Goal: Transaction & Acquisition: Book appointment/travel/reservation

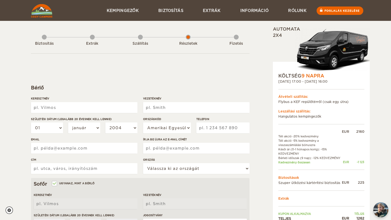
click at [86, 109] on input "Keresztnév" at bounding box center [84, 107] width 106 height 11
type input "[PERSON_NAME]"
click at [162, 104] on input "Vezetéknév" at bounding box center [196, 107] width 106 height 11
type input "Palóczi"
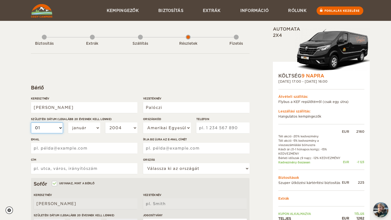
type input "Palóczi"
click at [49, 125] on select "01 02 03 04 05 06 07 08 09 10 11 12 13 14 15 16 17 18 éves 19 20 21 22 23 24 25…" at bounding box center [47, 128] width 32 height 11
select select "10"
click at [31, 123] on select "01 02 03 04 05 06 07 08 09 10 11 12 13 14 15 16 17 18 éves 19 20 21 22 23 24 25…" at bounding box center [47, 128] width 32 height 11
select select "10"
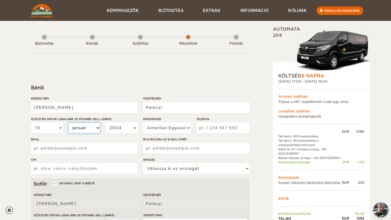
click at [87, 131] on select "január február március április május június július augusztus szeptember október…" at bounding box center [84, 128] width 32 height 11
select select "04"
click at [68, 123] on select "január február március április május június július augusztus szeptember október…" at bounding box center [84, 128] width 32 height 11
select select "04"
click at [114, 129] on select "2004 2003 2002 2001 2000 1999 1998 1997 1996 1995 1994 1993 1992 1991 1990 1989…" at bounding box center [121, 128] width 32 height 11
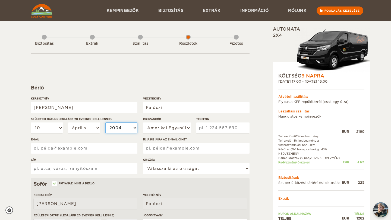
select select "1995"
click at [105, 123] on select "2004 2003 2002 2001 2000 1999 1998 1997 1996 1995 1994 1993 1992 1991 1990 1989…" at bounding box center [121, 128] width 32 height 11
select select "1995"
click at [153, 127] on select "Amerikai Egyesült Államok (+1) [GEOGRAPHIC_DATA] (+44) [GEOGRAPHIC_DATA] (+49) …" at bounding box center [167, 128] width 48 height 11
select select "36"
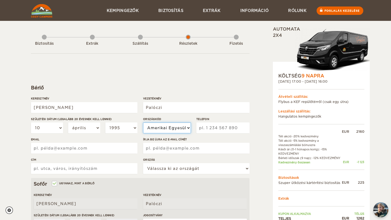
click at [143, 123] on select "Amerikai Egyesült Államok (+1) [GEOGRAPHIC_DATA] (+44) [GEOGRAPHIC_DATA] (+49) …" at bounding box center [167, 128] width 48 height 11
click at [204, 131] on input "Telefon" at bounding box center [222, 128] width 53 height 11
type input "702577612"
click at [260, 106] on div "Kibontás Összeomlás Teljes 1262 EUR Automata 2x4 KÖLTSÉG 9 NAPRA [DATE] 17:00 -…" at bounding box center [307, 186] width 105 height 321
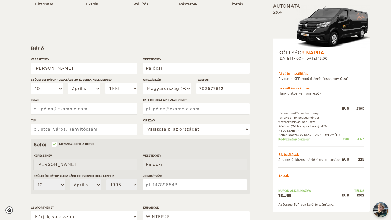
scroll to position [39, 0]
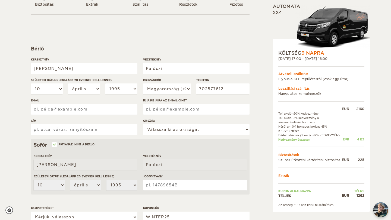
click at [102, 115] on div "Email" at bounding box center [84, 109] width 106 height 20
click at [100, 112] on input "Email" at bounding box center [84, 109] width 106 height 11
type input "[EMAIL_ADDRESS][DOMAIN_NAME]"
click at [157, 115] on div "Írja be újra az e-mail címét" at bounding box center [196, 109] width 106 height 20
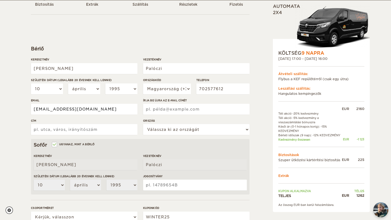
drag, startPoint x: 123, startPoint y: 110, endPoint x: 24, endPoint y: 109, distance: 98.5
click at [24, 109] on div "Kibontás Összeomlás Teljes 1262 EUR Automata 2x4 KÖLTSÉG 9 NAPRA [DATE] 17:00 -…" at bounding box center [195, 137] width 391 height 353
click at [152, 109] on input "Írja be újra az e-mail címét" at bounding box center [196, 109] width 106 height 11
paste input "[EMAIL_ADDRESS][DOMAIN_NAME]"
type input "[EMAIL_ADDRESS][DOMAIN_NAME]"
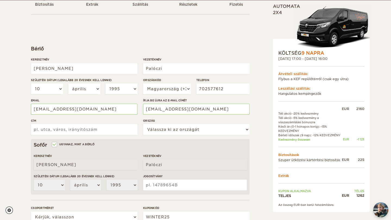
click at [116, 131] on input "Cím" at bounding box center [84, 129] width 106 height 11
type input "t"
type input "Táncsics [STREET_ADDRESS]"
click at [164, 129] on select "Válassza ki az országát Egyesült Államok [GEOGRAPHIC_DATA] [GEOGRAPHIC_DATA] Af…" at bounding box center [196, 129] width 106 height 11
select select "92"
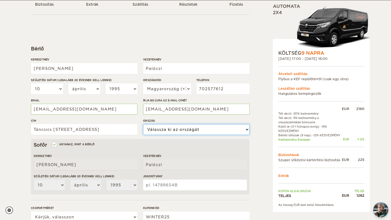
click at [143, 124] on select "Válassza ki az országát Egyesült Államok [GEOGRAPHIC_DATA] [GEOGRAPHIC_DATA] Af…" at bounding box center [196, 129] width 106 height 11
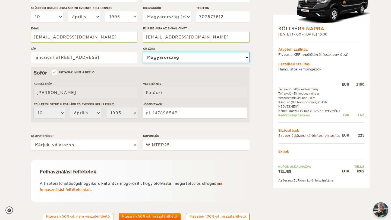
scroll to position [112, 0]
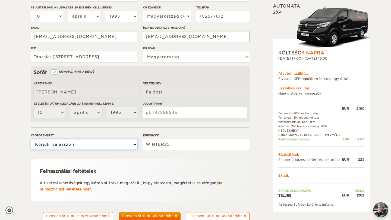
click at [79, 146] on select "Kérjük, válasszon 1 2" at bounding box center [84, 144] width 106 height 11
select select "2"
click at [31, 139] on select "Kérjük, válasszon 1 2" at bounding box center [84, 144] width 106 height 11
click at [161, 125] on form "Bérlő [PERSON_NAME] Vezetéknév Palóczi Születési dátum (Legalább 20 évesnek kel…" at bounding box center [140, 85] width 219 height 286
click at [155, 113] on input "Jogosítvány" at bounding box center [195, 112] width 104 height 11
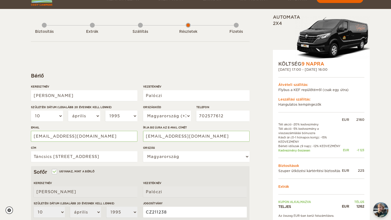
scroll to position [19, 0]
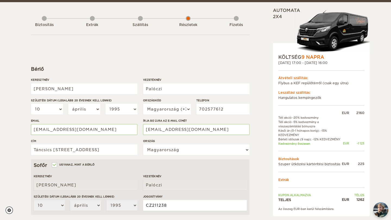
type input "CZ211238"
click at [44, 19] on div "Biztosítás" at bounding box center [44, 24] width 5 height 22
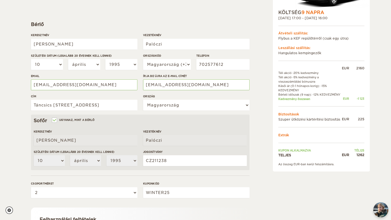
scroll to position [133, 0]
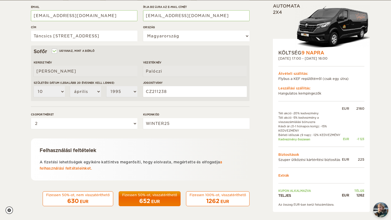
click at [203, 200] on div "1262 EUR" at bounding box center [217, 202] width 56 height 8
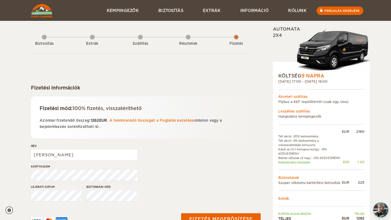
click at [45, 39] on div "Biztosítás" at bounding box center [44, 43] width 5 height 22
click at [349, 9] on link "Foglalás kezelése" at bounding box center [340, 11] width 48 height 8
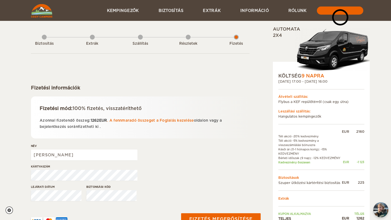
click at [95, 38] on div "Biztosítás Extrák Szállítás Részletek Fizetés" at bounding box center [140, 39] width 219 height 27
click at [94, 38] on div "Extrák" at bounding box center [92, 43] width 5 height 22
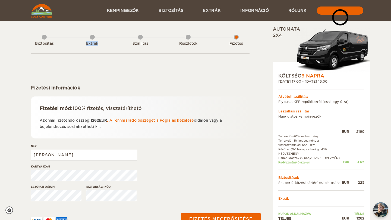
click at [94, 38] on div "Extrák" at bounding box center [92, 43] width 5 height 22
click at [94, 48] on div "Extrák" at bounding box center [92, 43] width 5 height 22
click at [94, 45] on font "Extrák" at bounding box center [92, 44] width 12 height 4
